Goal: Book appointment/travel/reservation

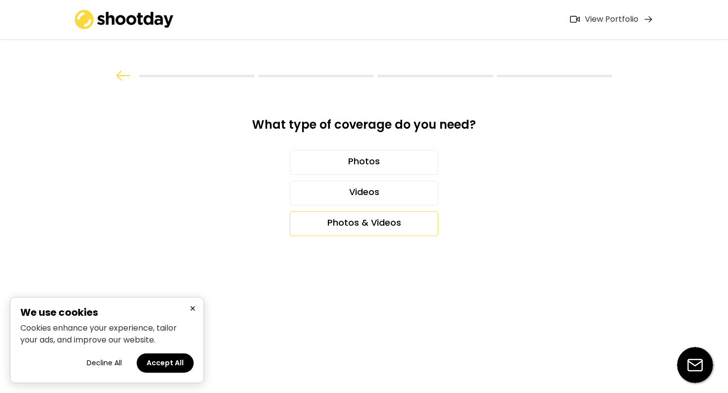
click at [378, 220] on div "Photos & Videos" at bounding box center [364, 223] width 149 height 25
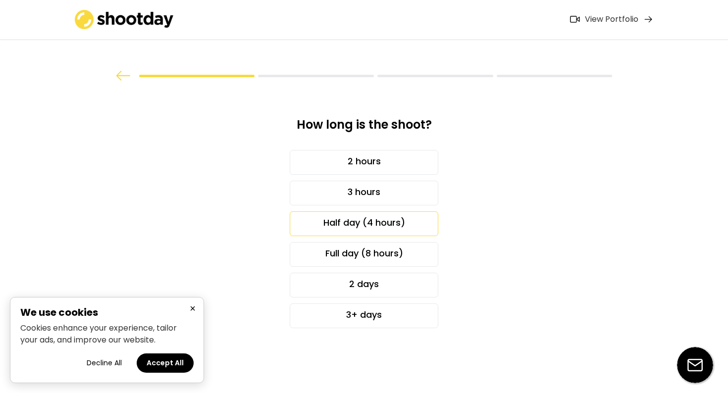
click at [372, 221] on div "Half day (4 hours)" at bounding box center [364, 223] width 149 height 25
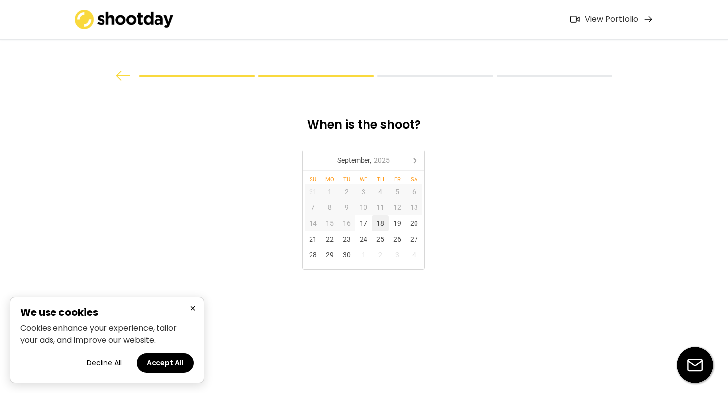
click at [385, 224] on div "18" at bounding box center [380, 223] width 17 height 16
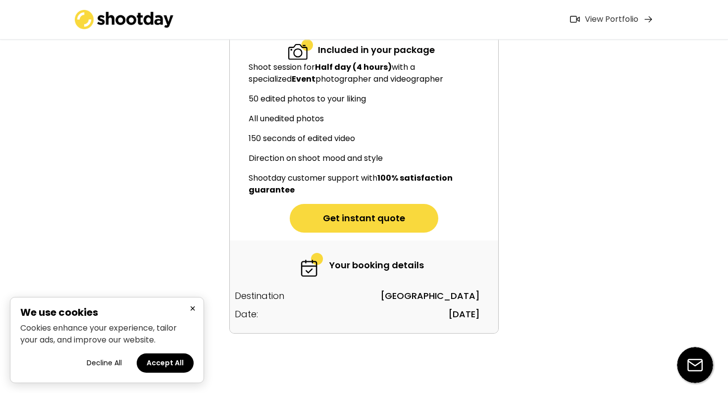
scroll to position [113, 0]
click at [337, 218] on button "Get instant quote" at bounding box center [364, 218] width 149 height 29
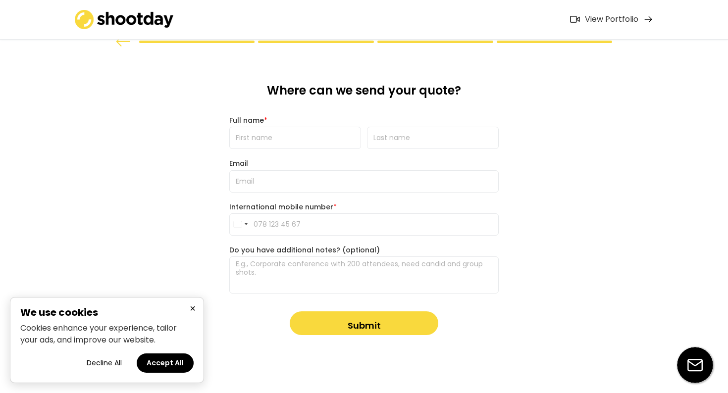
scroll to position [35, 0]
type input "[PERSON_NAME]"
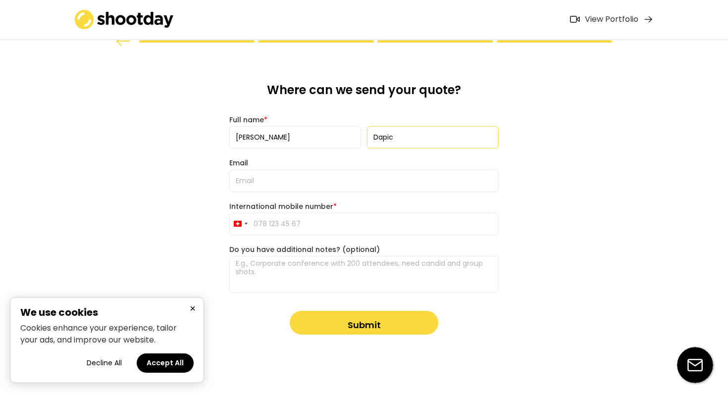
type input "Dapic"
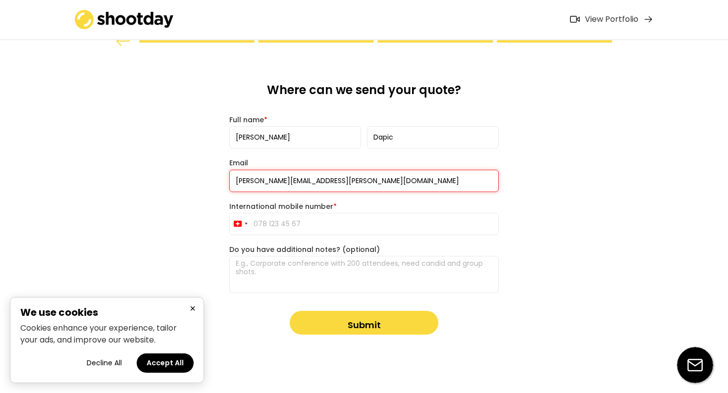
type input "[PERSON_NAME][EMAIL_ADDRESS][PERSON_NAME][DOMAIN_NAME]"
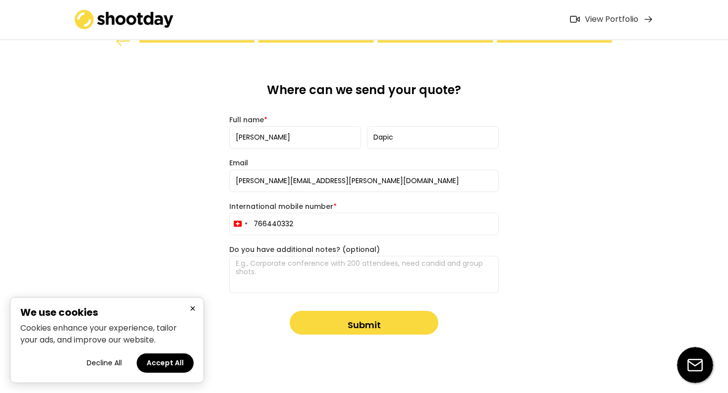
type input "766440332"
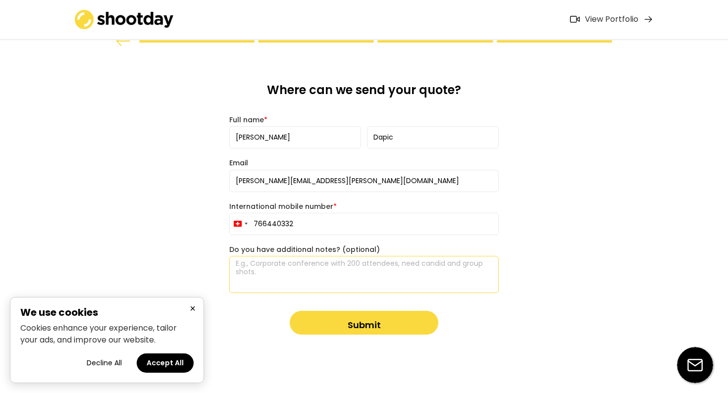
click at [303, 264] on textarea at bounding box center [363, 274] width 269 height 37
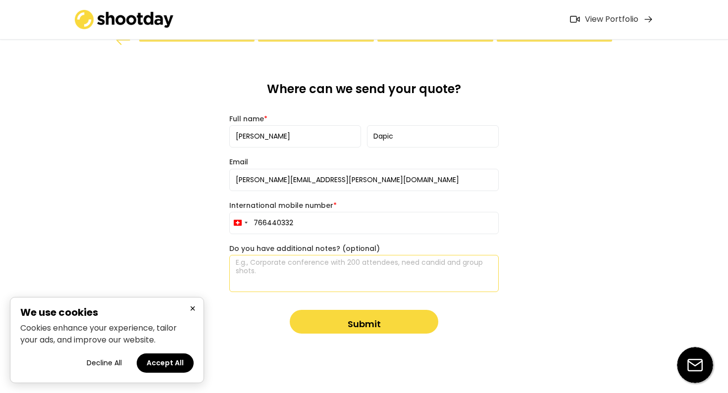
scroll to position [35, 0]
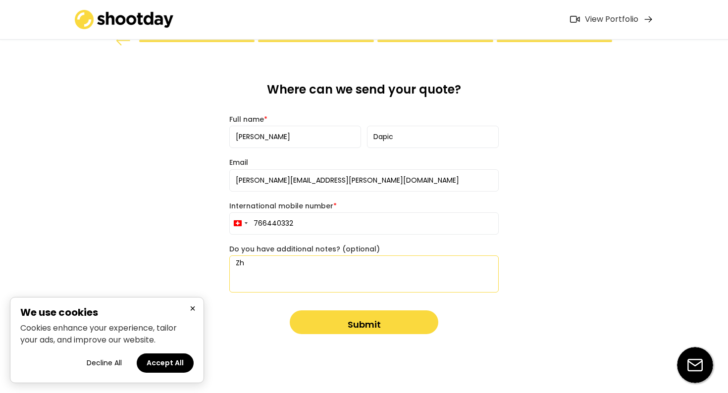
type textarea "Z"
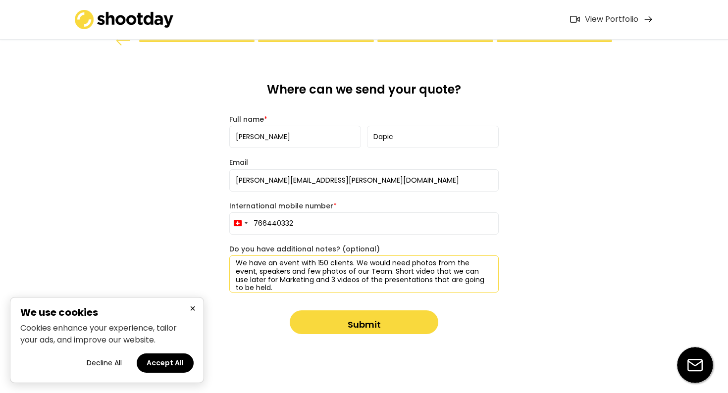
click at [235, 261] on textarea "We have an event with 150 clients. We would need photos from the event, speaker…" at bounding box center [363, 273] width 269 height 37
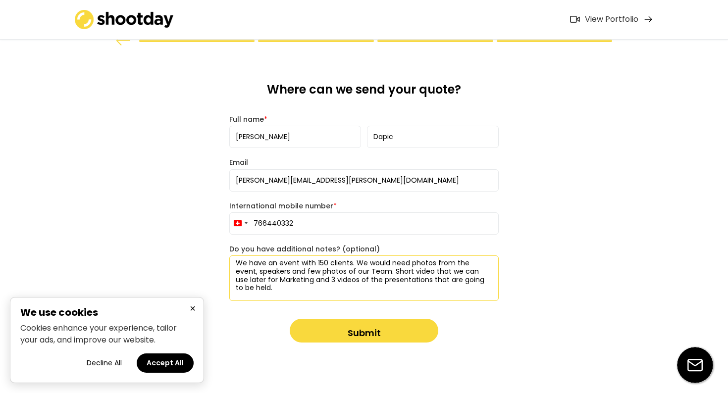
click at [235, 277] on textarea "We have an event with 150 clients. We would need photos from the event, speaker…" at bounding box center [363, 278] width 269 height 46
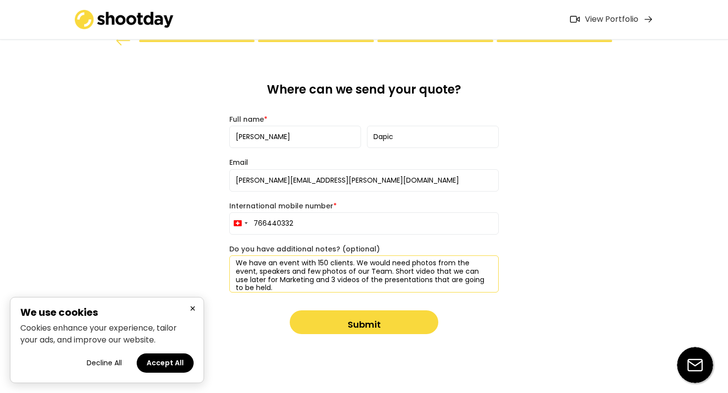
type textarea "We have an event with 150 clients. We would need photos from the event, speaker…"
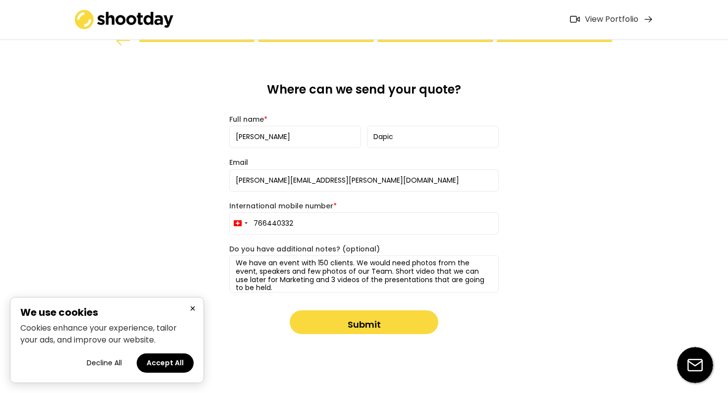
click at [335, 317] on button "Submit" at bounding box center [364, 322] width 149 height 24
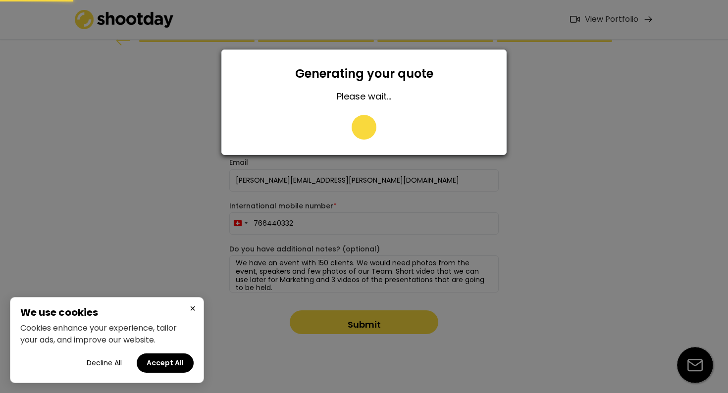
type input "076 644 03 32"
